Goal: Transaction & Acquisition: Purchase product/service

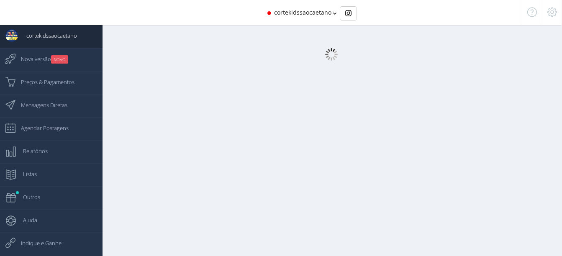
click at [333, 13] on div "cortekidssaocaetano" at bounding box center [281, 12] width 482 height 25
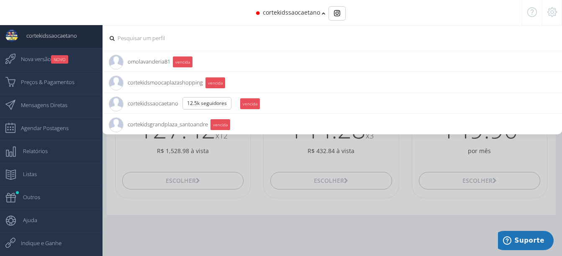
click at [322, 14] on icon at bounding box center [324, 13] width 4 height 6
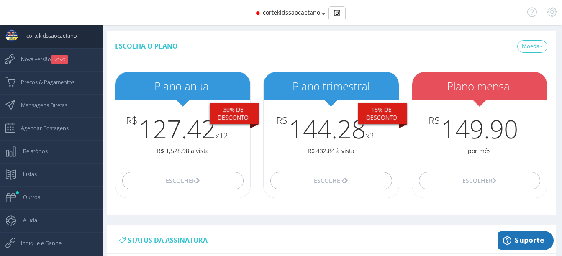
click at [322, 14] on icon at bounding box center [324, 13] width 4 height 6
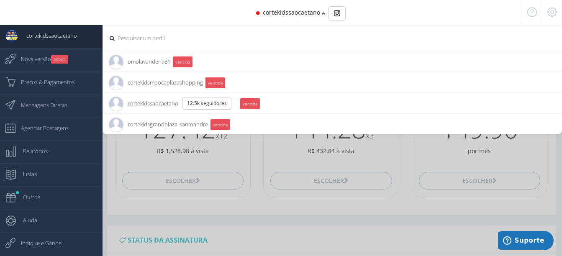
click at [322, 14] on icon at bounding box center [324, 13] width 4 height 6
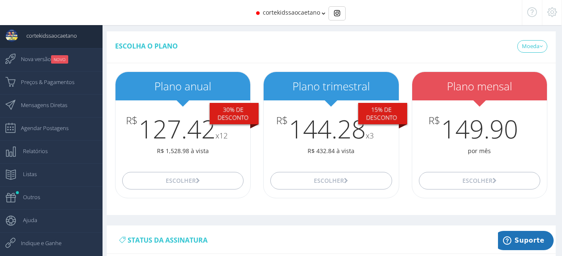
click at [323, 13] on icon at bounding box center [324, 13] width 4 height 6
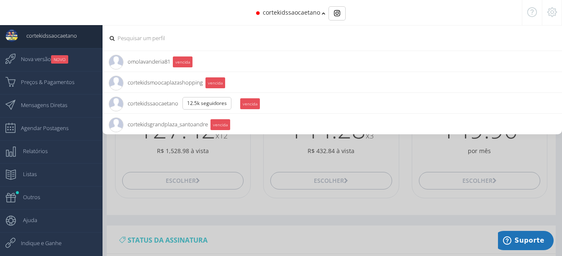
click at [322, 15] on icon at bounding box center [324, 13] width 4 height 6
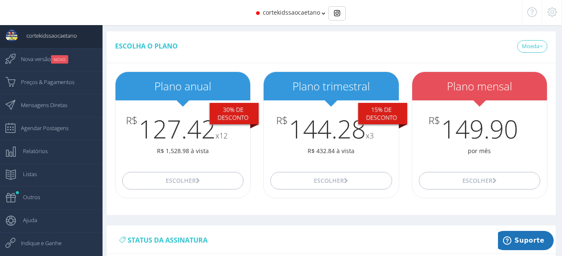
click at [322, 15] on icon at bounding box center [324, 13] width 4 height 6
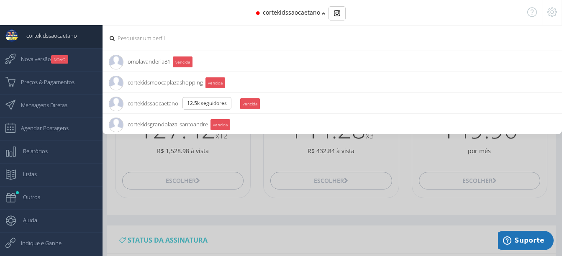
click at [325, 13] on icon at bounding box center [324, 13] width 4 height 6
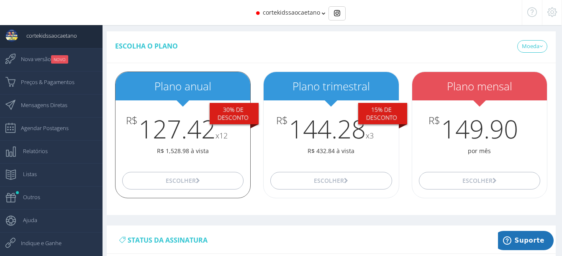
click at [191, 86] on h2 "Plano anual" at bounding box center [183, 86] width 135 height 12
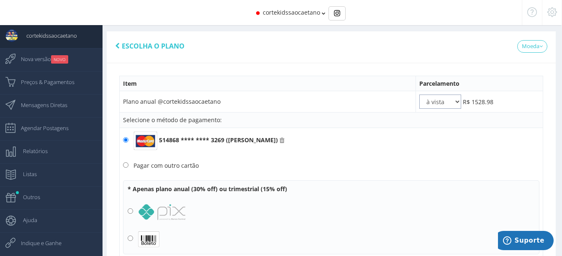
click at [460, 100] on select "à vista 2x 3x 4x 5x 6x 7x 8x 9x 10x 11x 12x" at bounding box center [440, 102] width 42 height 14
select select "12"
click at [419, 95] on select "à vista 2x 3x 4x 5x 6x 7x 8x 9x 10x 11x 12x" at bounding box center [440, 102] width 42 height 14
click at [350, 61] on div "Escolha o plano [GEOGRAPHIC_DATA] USD" at bounding box center [331, 47] width 449 height 32
click at [261, 41] on div "Escolha o plano [GEOGRAPHIC_DATA] USD" at bounding box center [331, 47] width 449 height 32
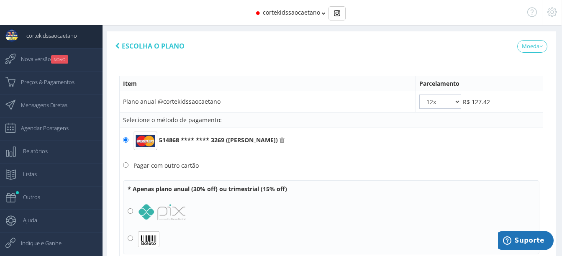
click at [302, 11] on span "cortekidssaocaetano" at bounding box center [291, 12] width 57 height 8
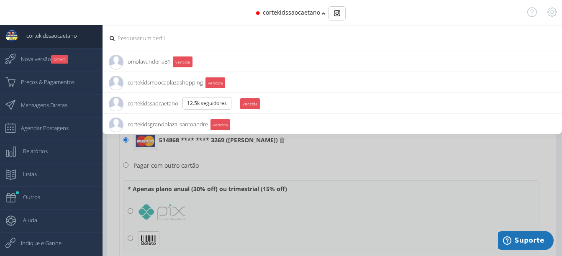
click at [163, 85] on span "cortekidsmoocaplazashopping 10.6K Seguidores" at bounding box center [156, 82] width 94 height 21
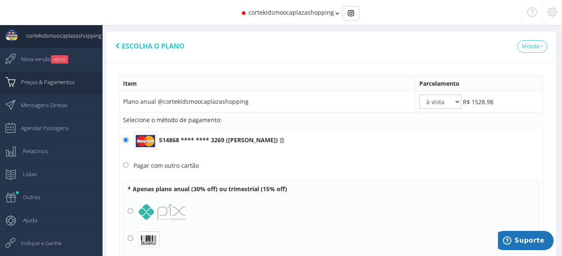
click at [56, 80] on span "Preços & Pagamentos" at bounding box center [44, 82] width 62 height 21
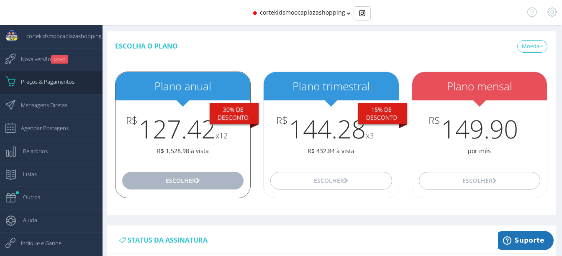
click at [202, 180] on button "Escolher" at bounding box center [182, 181] width 121 height 18
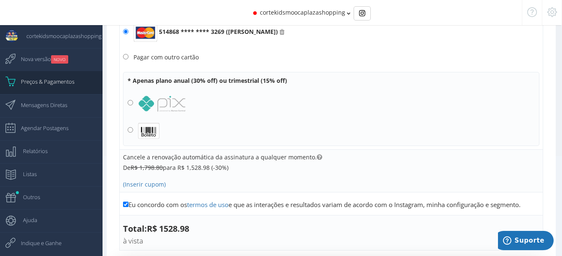
scroll to position [126, 0]
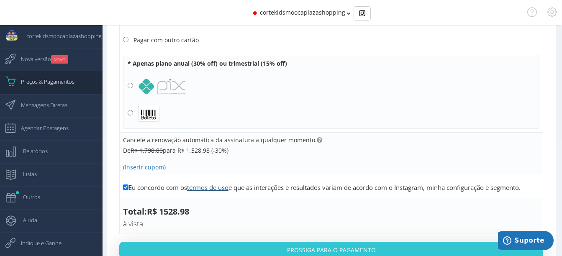
click at [208, 186] on link "termos de uso" at bounding box center [207, 187] width 41 height 8
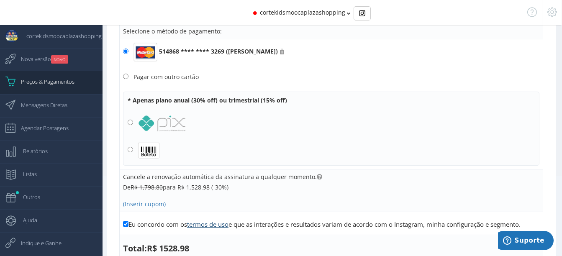
scroll to position [0, 0]
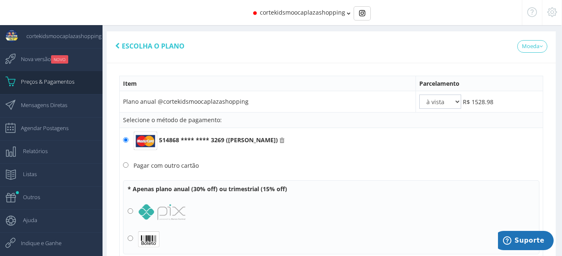
click at [271, 53] on div "Escolha o plano [GEOGRAPHIC_DATA] USD" at bounding box center [331, 47] width 449 height 32
click at [303, 16] on span "cortekidsmoocaplazashopping" at bounding box center [302, 12] width 85 height 8
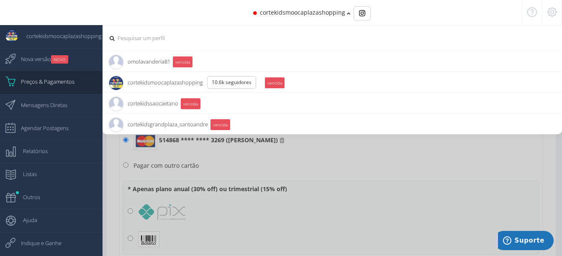
click at [158, 126] on span "cortekidsgrandplaza_santoandre 3.3K Seguidores" at bounding box center [158, 124] width 99 height 21
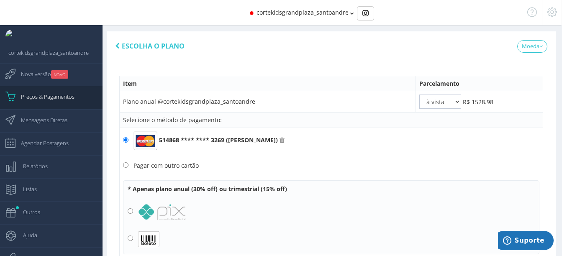
click at [224, 12] on div "cortekidsgrandplaza_santoandre" at bounding box center [281, 12] width 482 height 25
